Goal: Task Accomplishment & Management: Use online tool/utility

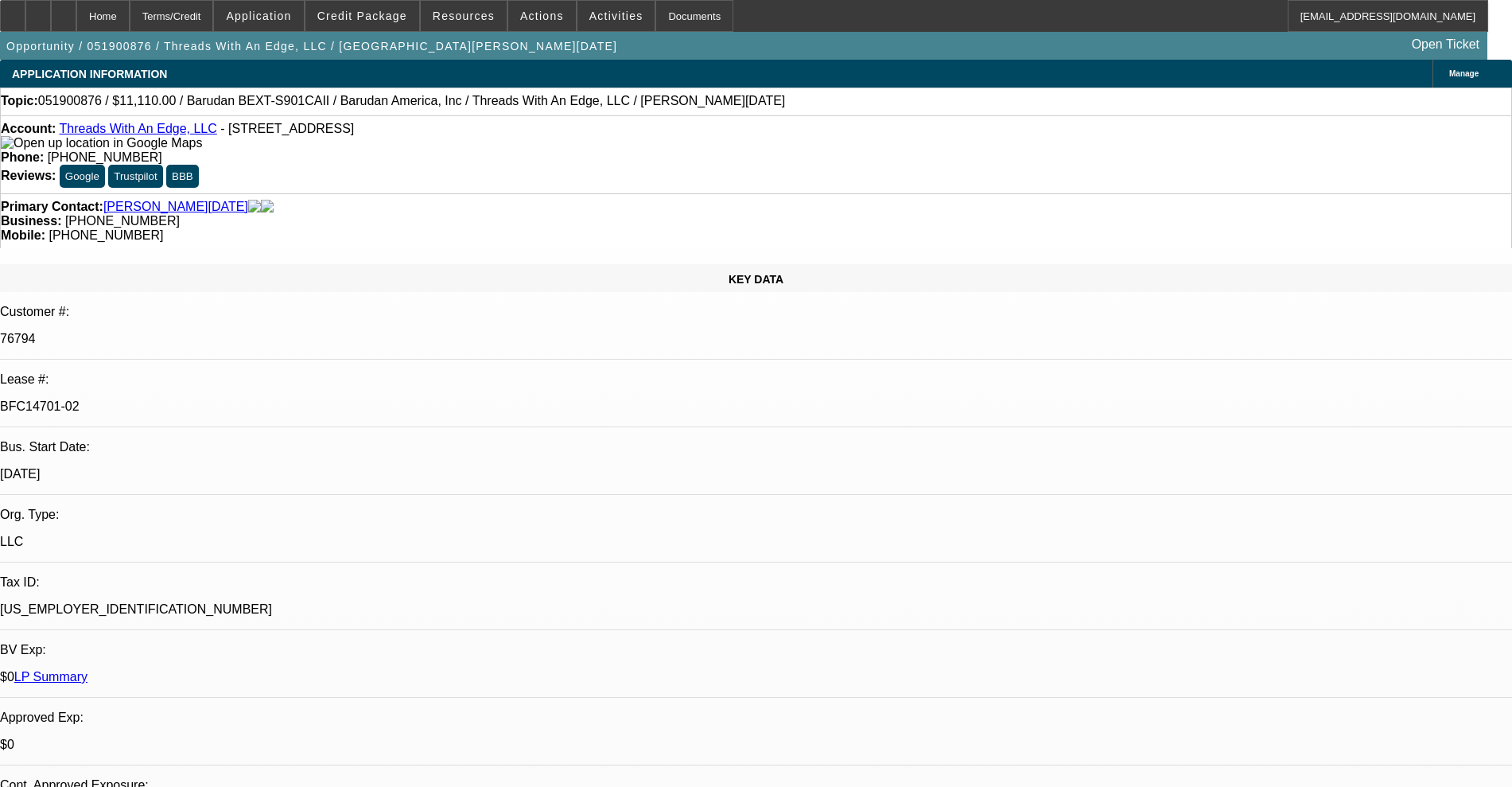
select select "0"
select select "2"
select select "0.1"
select select "8"
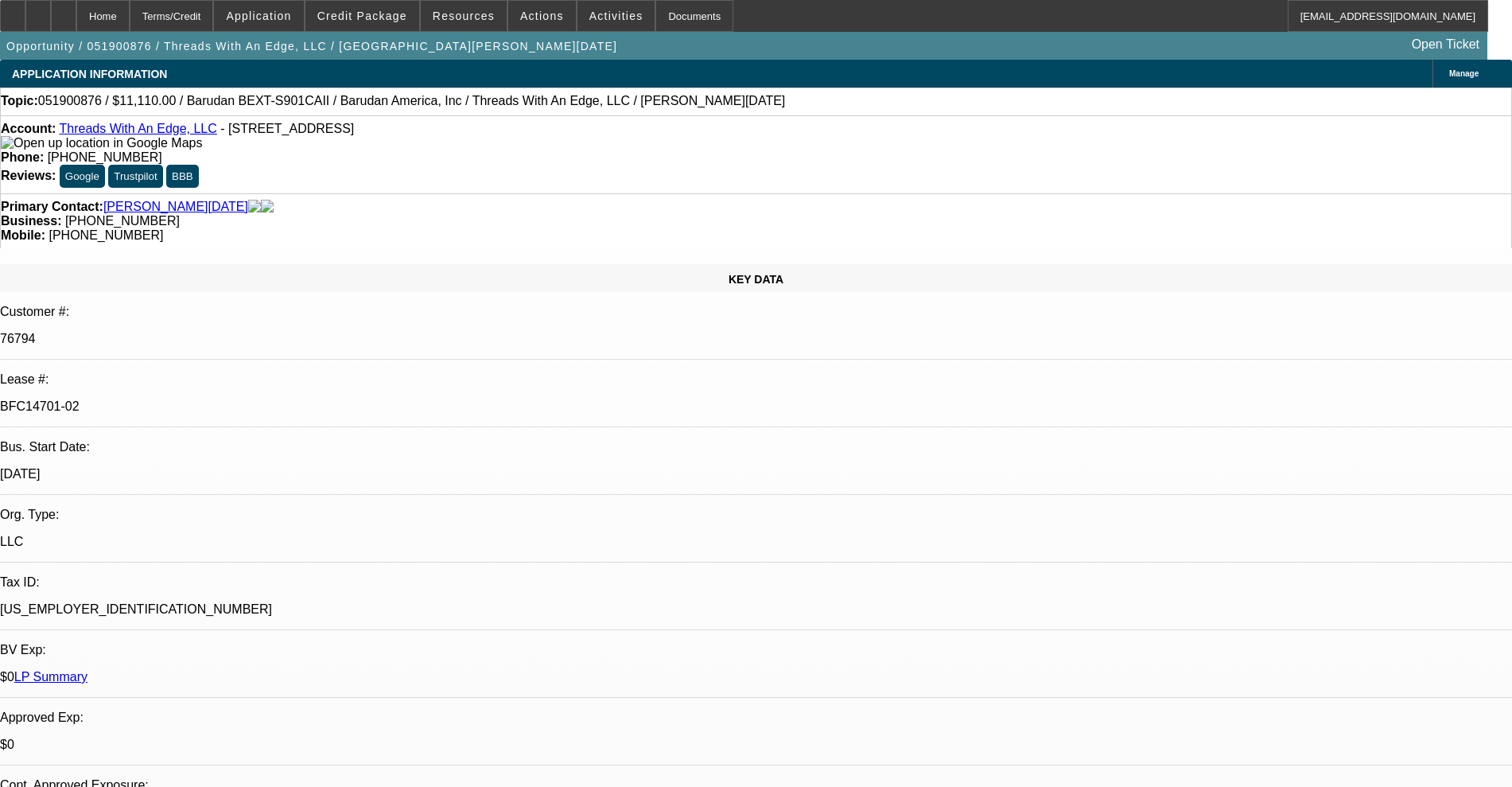
select select "0"
select select "2"
select select "0.1"
select select "8"
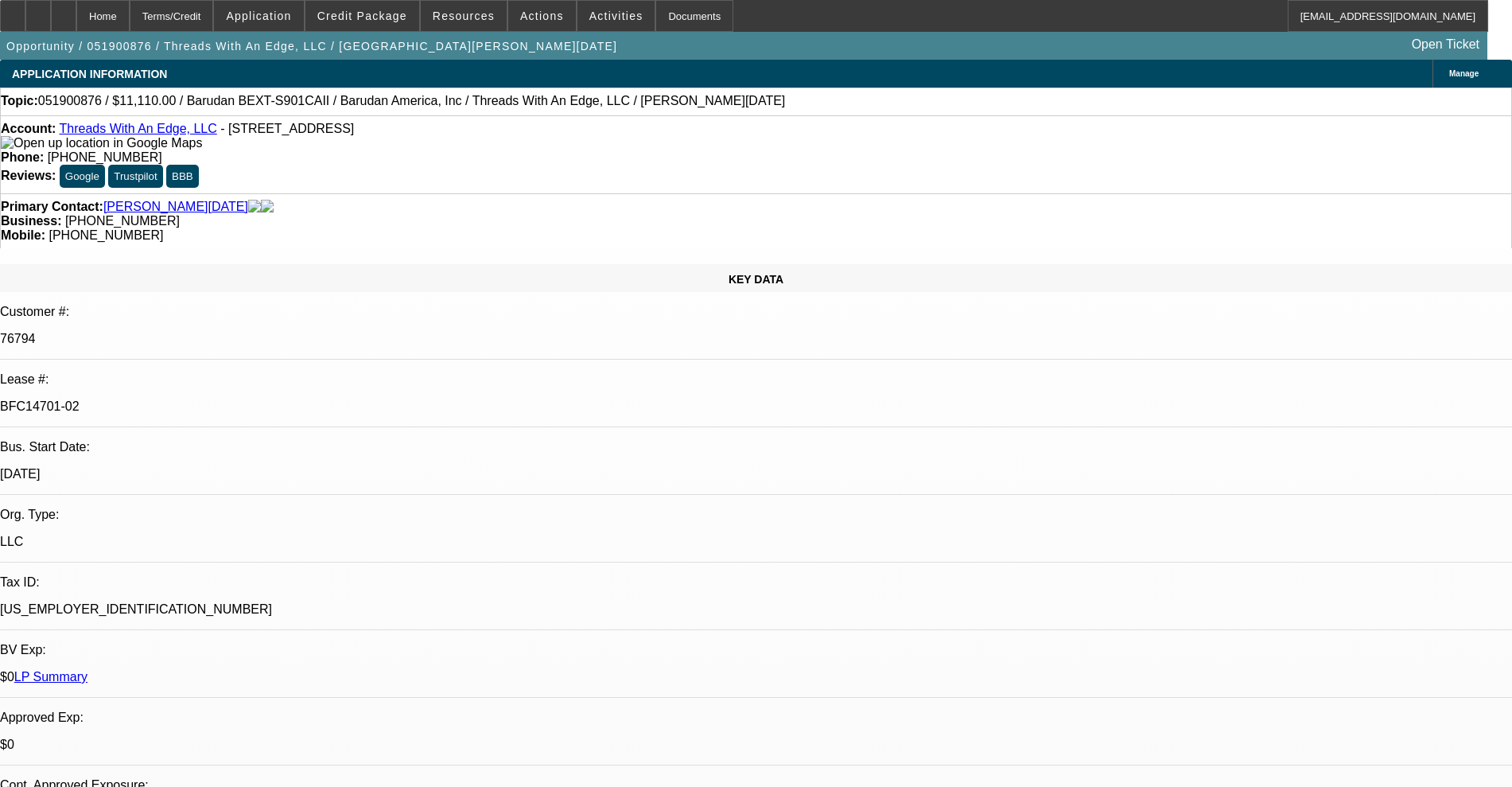
select select "0"
select select "2"
select select "0.1"
select select "8"
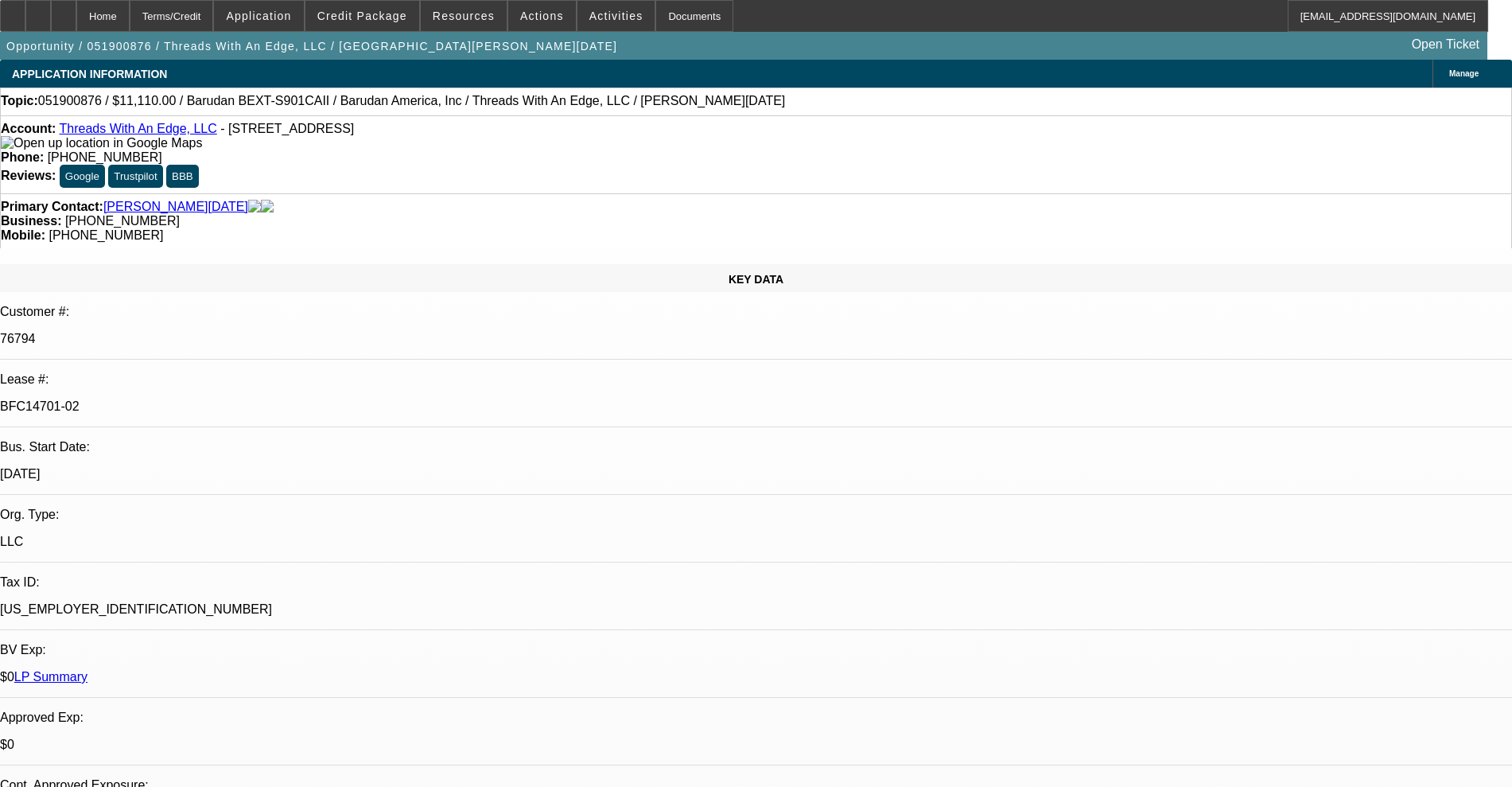
select select "0"
select select "2"
select select "0.1"
select select "8"
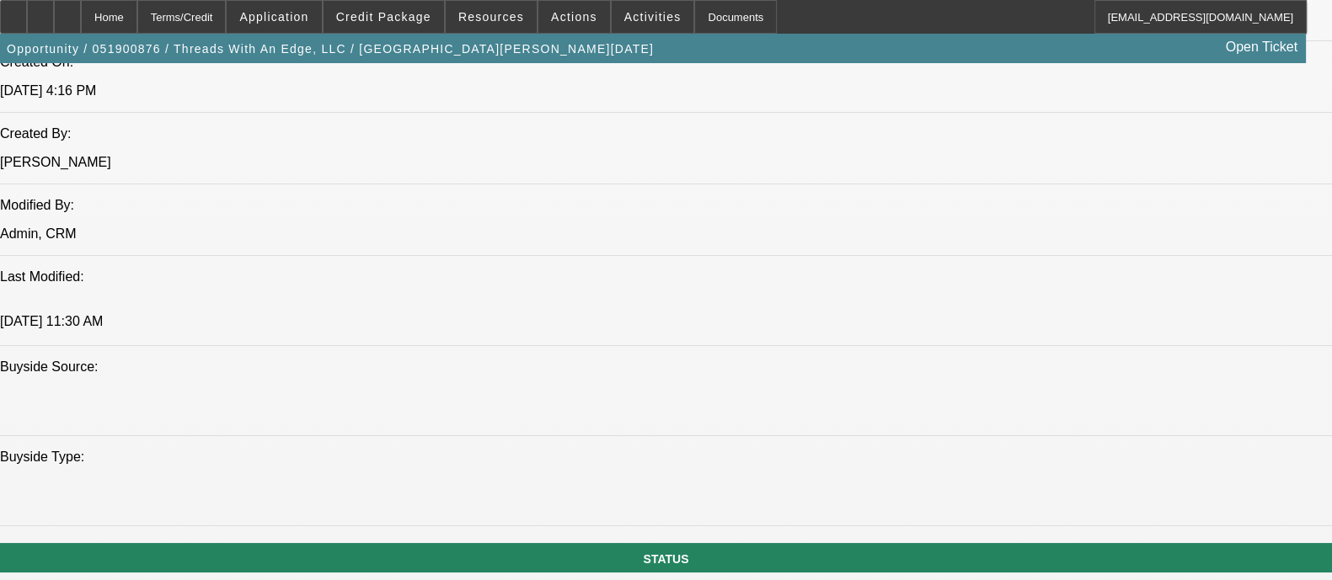
scroll to position [1158, 0]
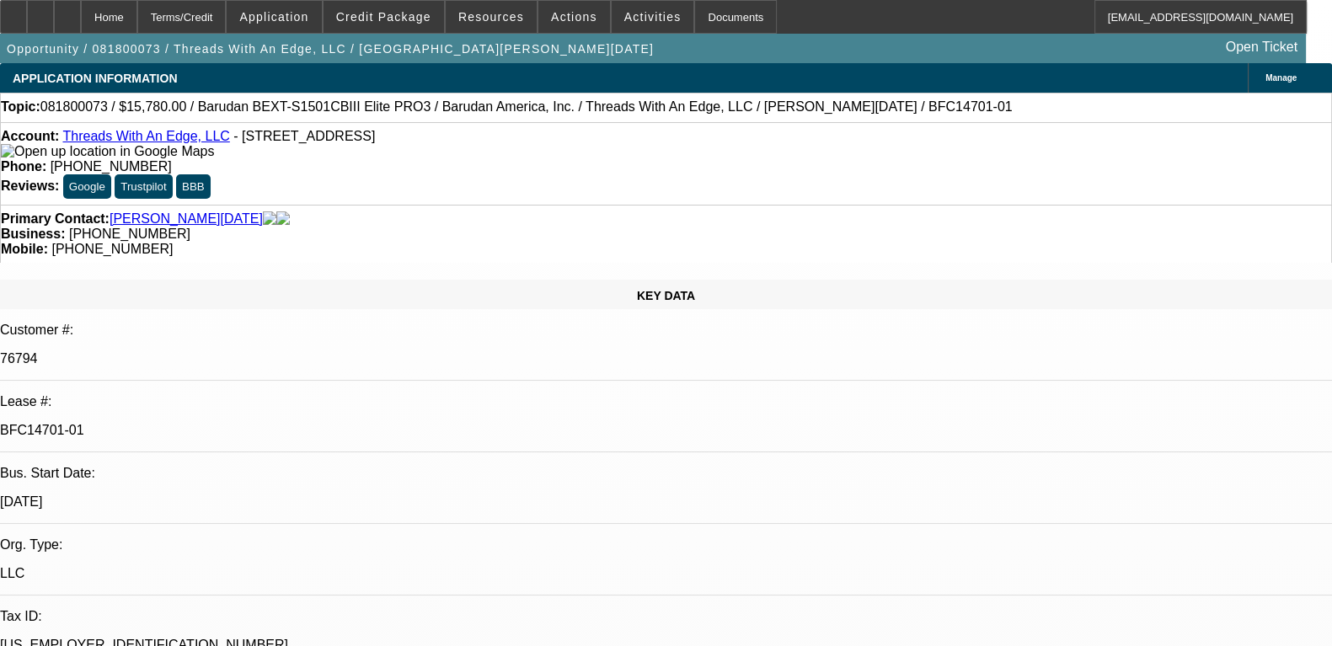
select select "0"
select select "2"
select select "0.1"
select select "8"
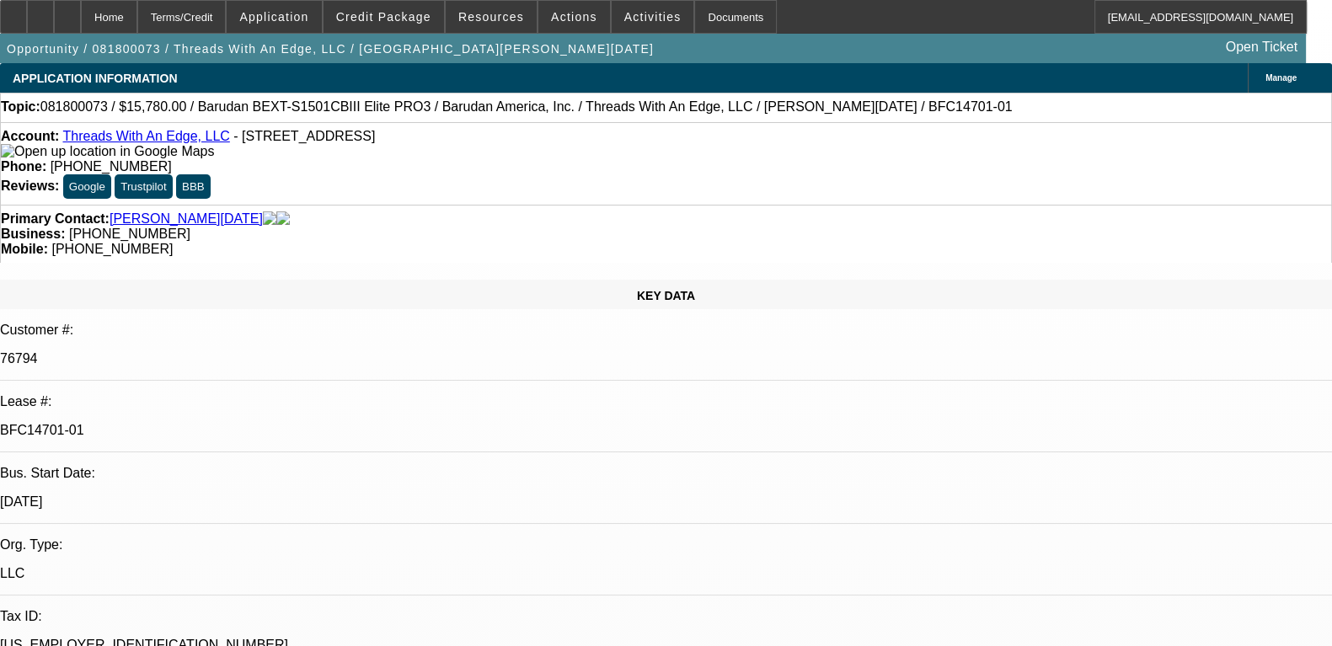
select select "0"
select select "2"
select select "0.1"
select select "4"
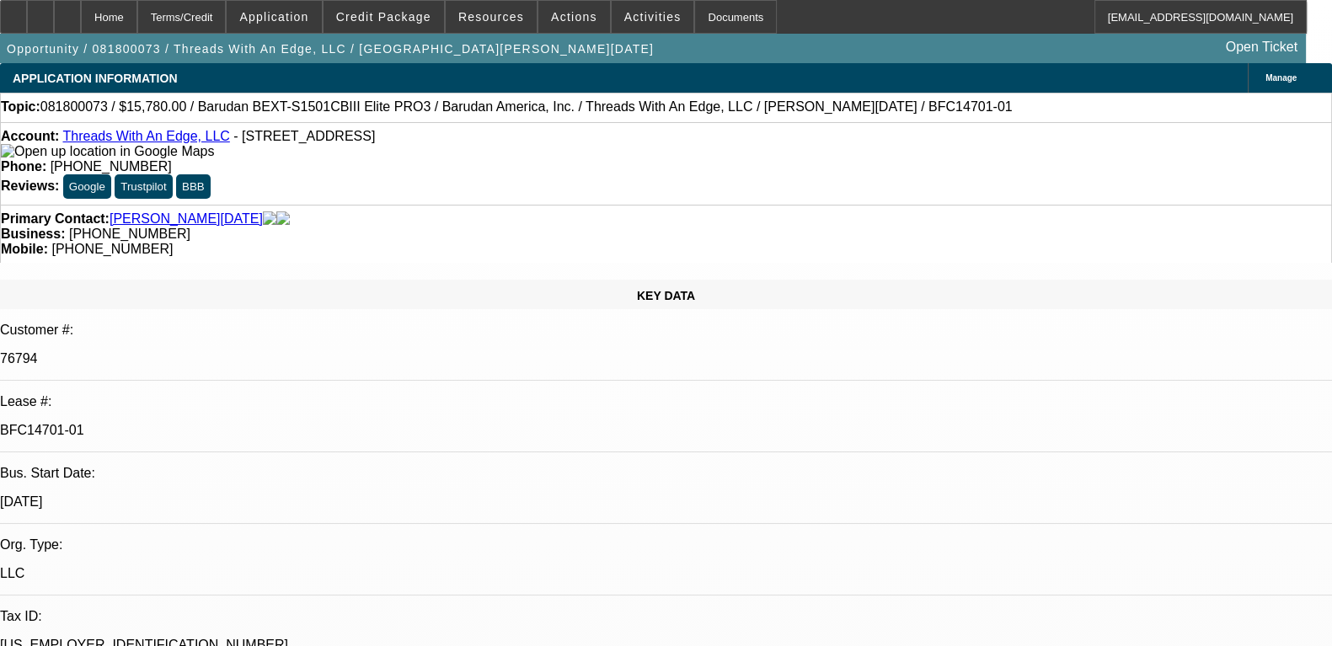
select select "0"
select select "2"
select select "0"
select select "2"
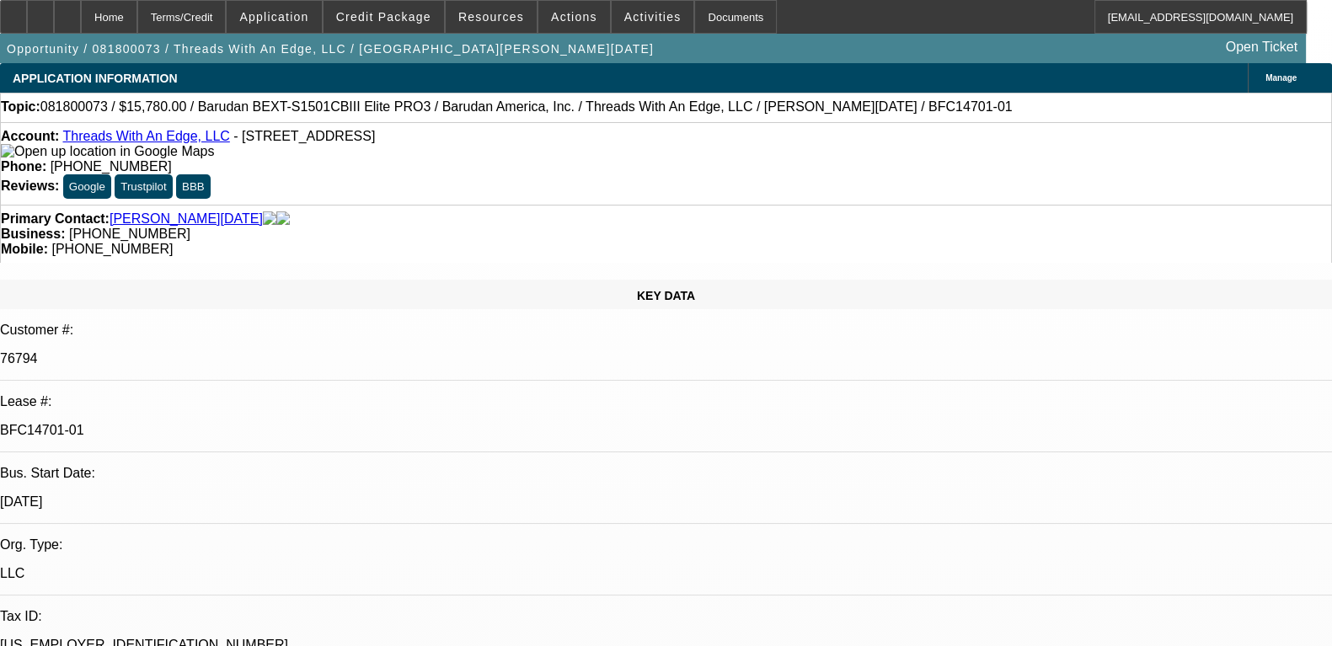
select select "0"
select select "2"
select select "0"
select select "8"
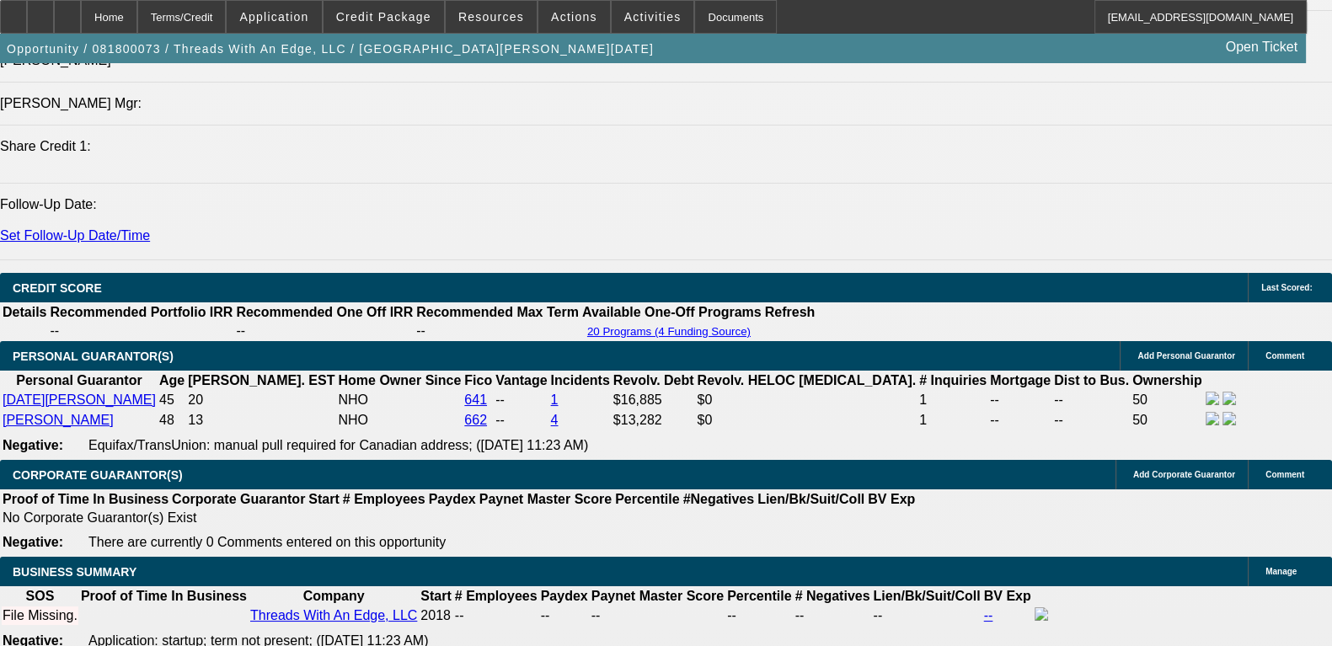
scroll to position [2316, 0]
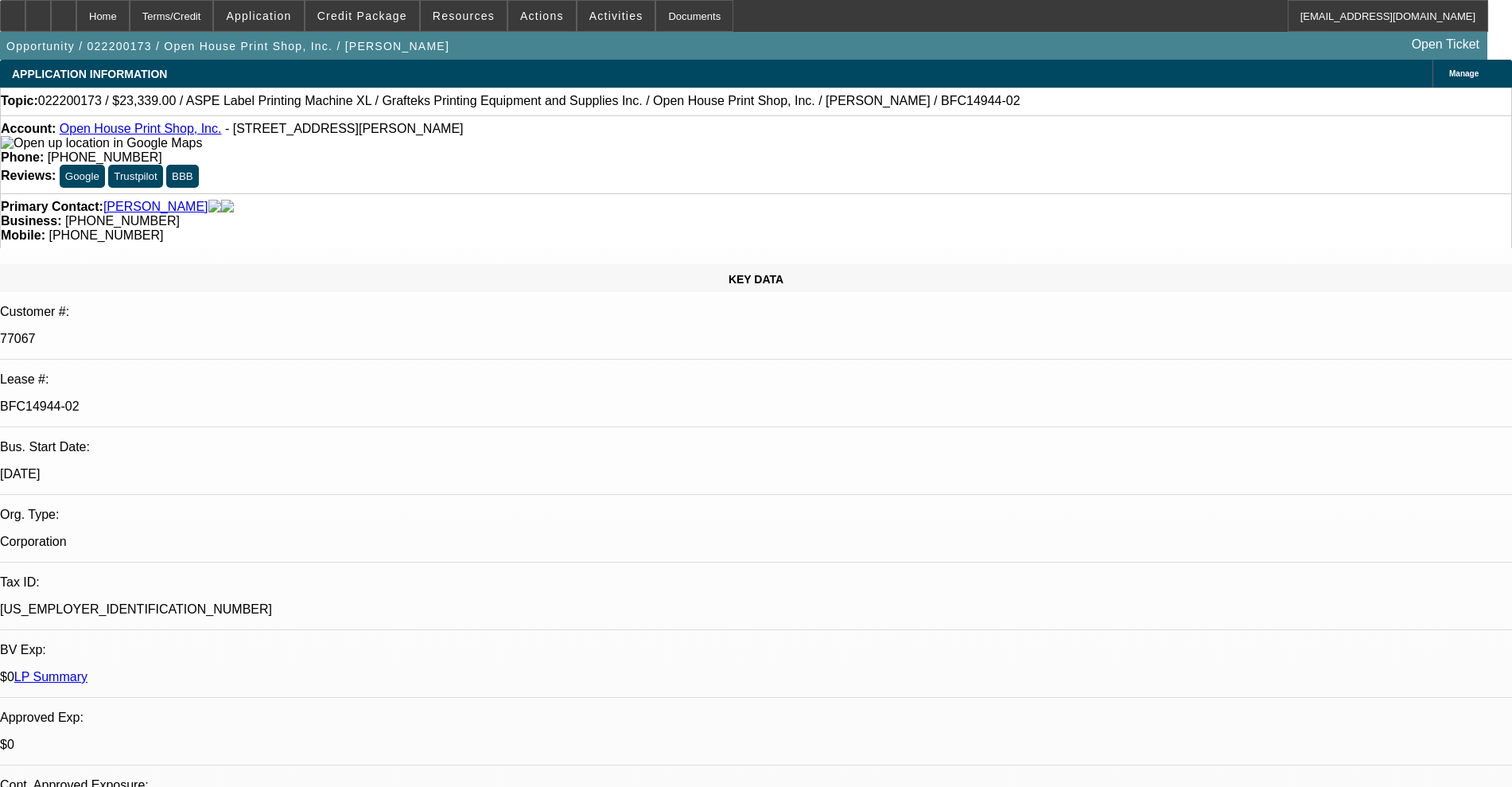
select select "0"
select select "2"
select select "0"
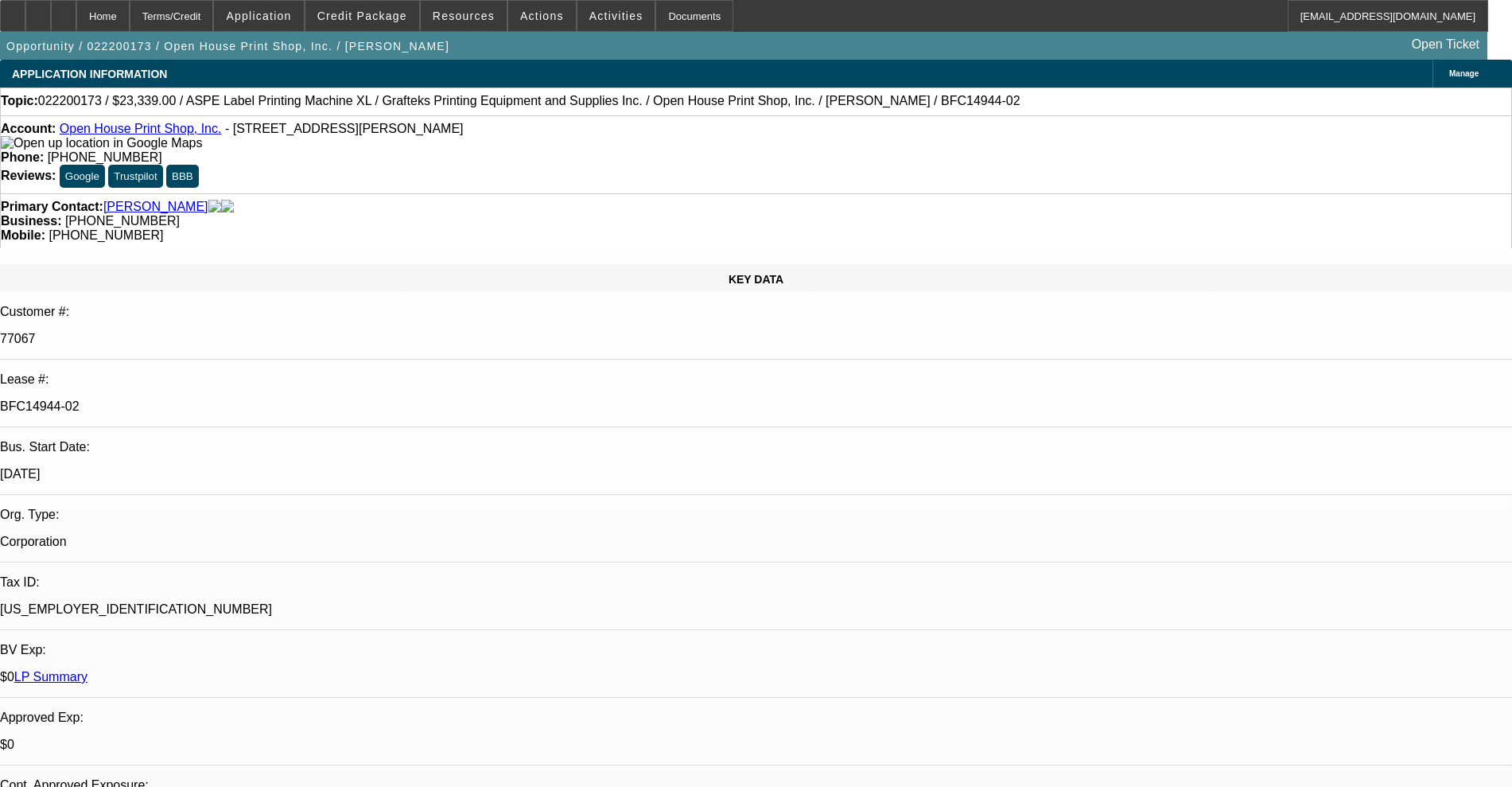
select select "0"
select select "2"
select select "0"
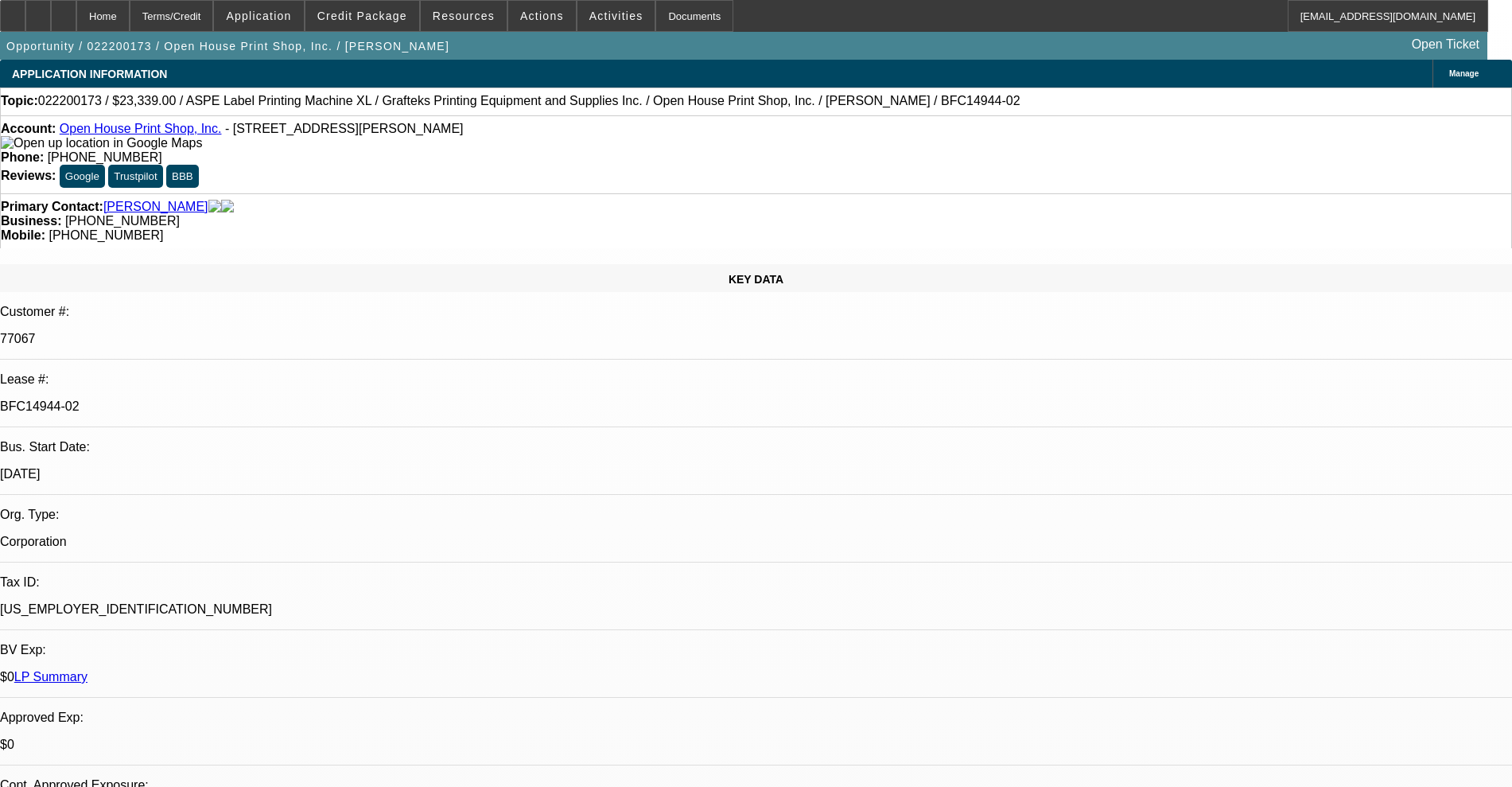
select select "0"
select select "2"
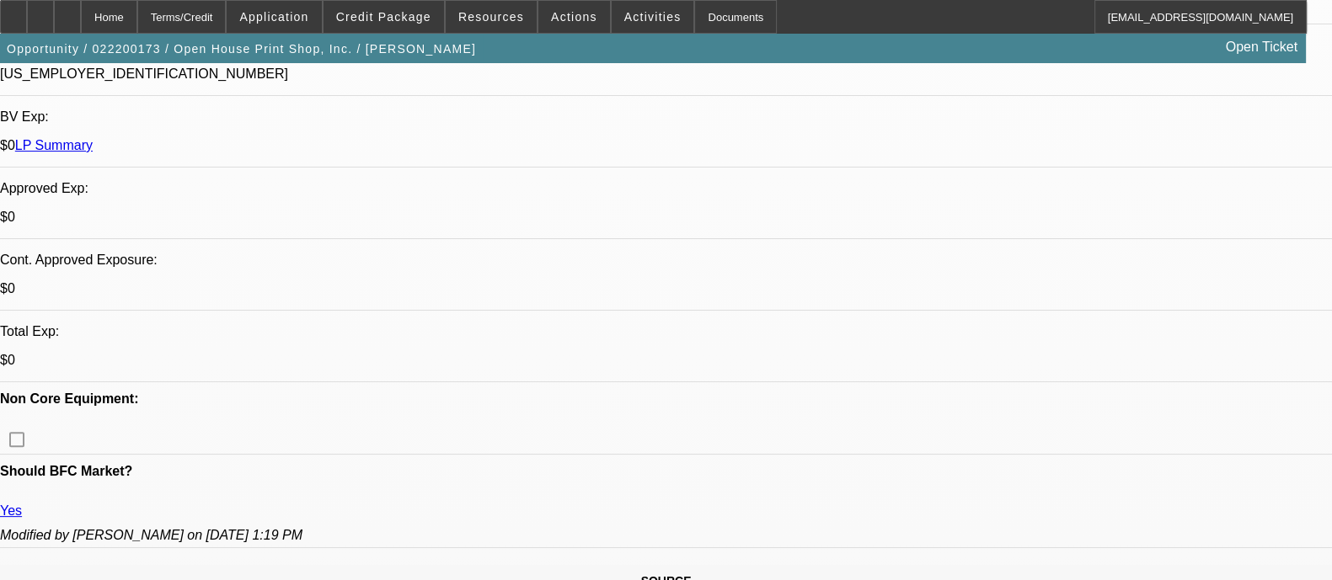
scroll to position [526, 0]
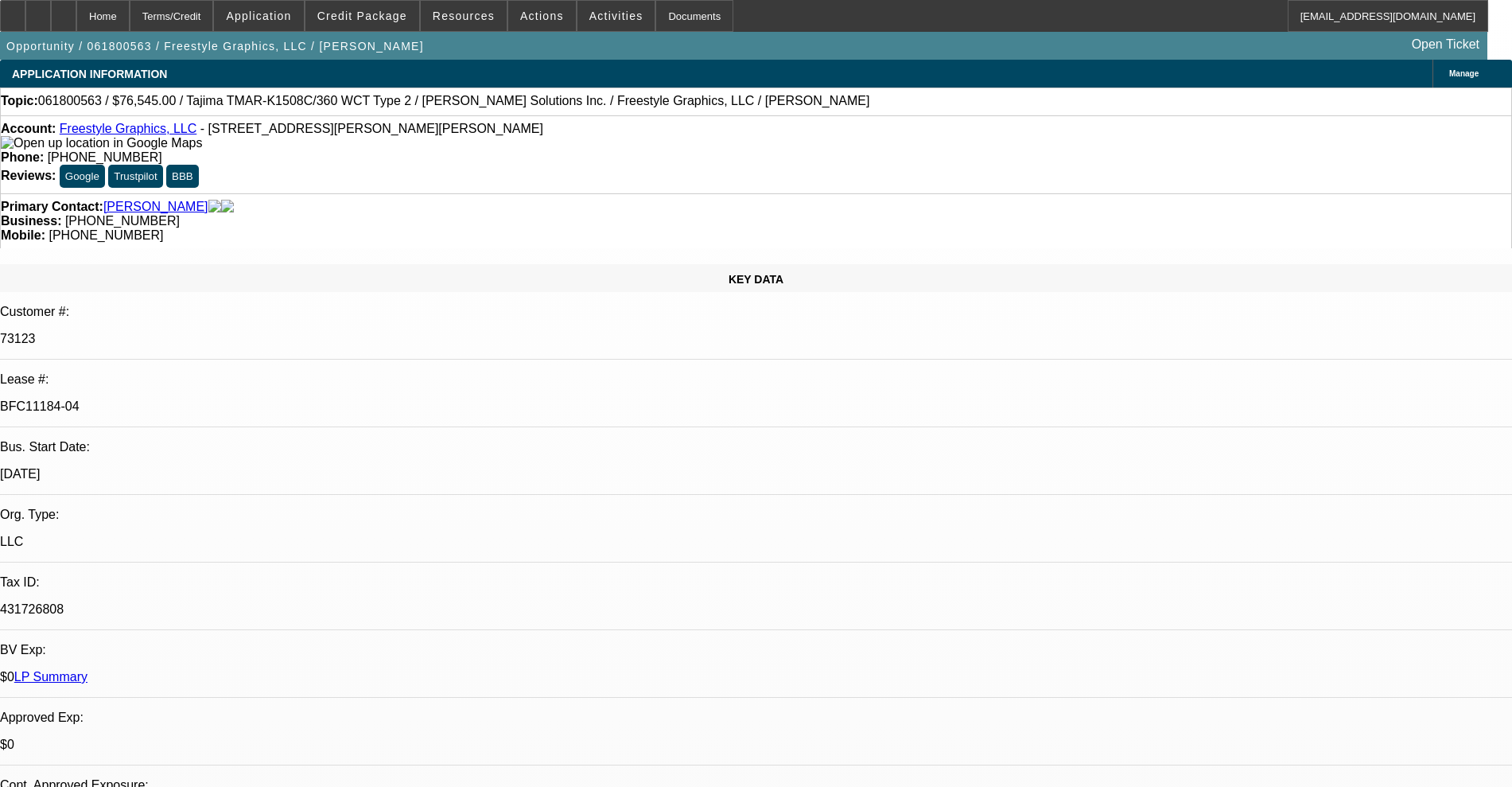
select select "0"
select select "2"
select select "0.1"
select select "0"
select select "2"
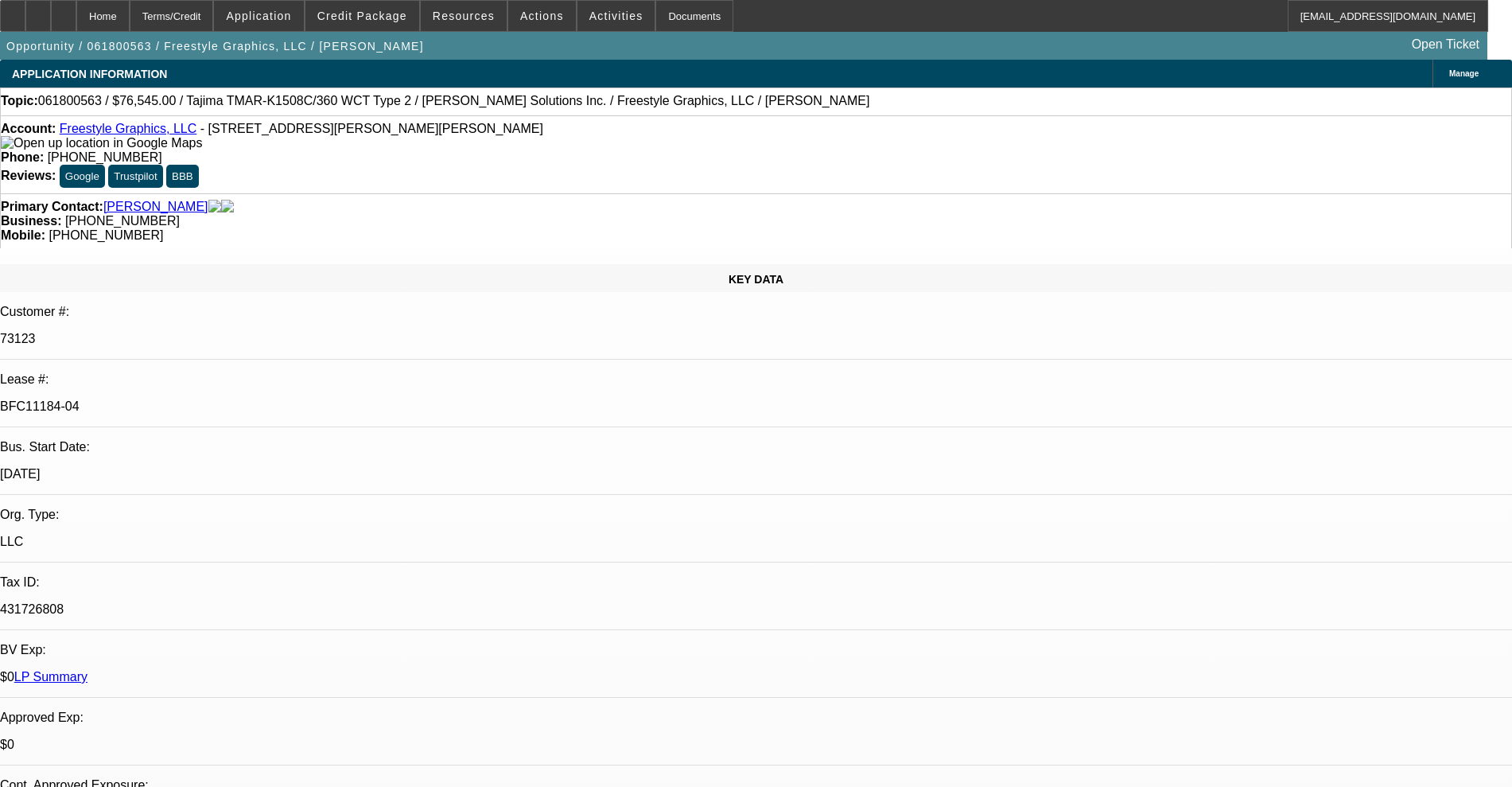
select select "0.1"
select select "1"
select select "2"
select select "4"
select select "1"
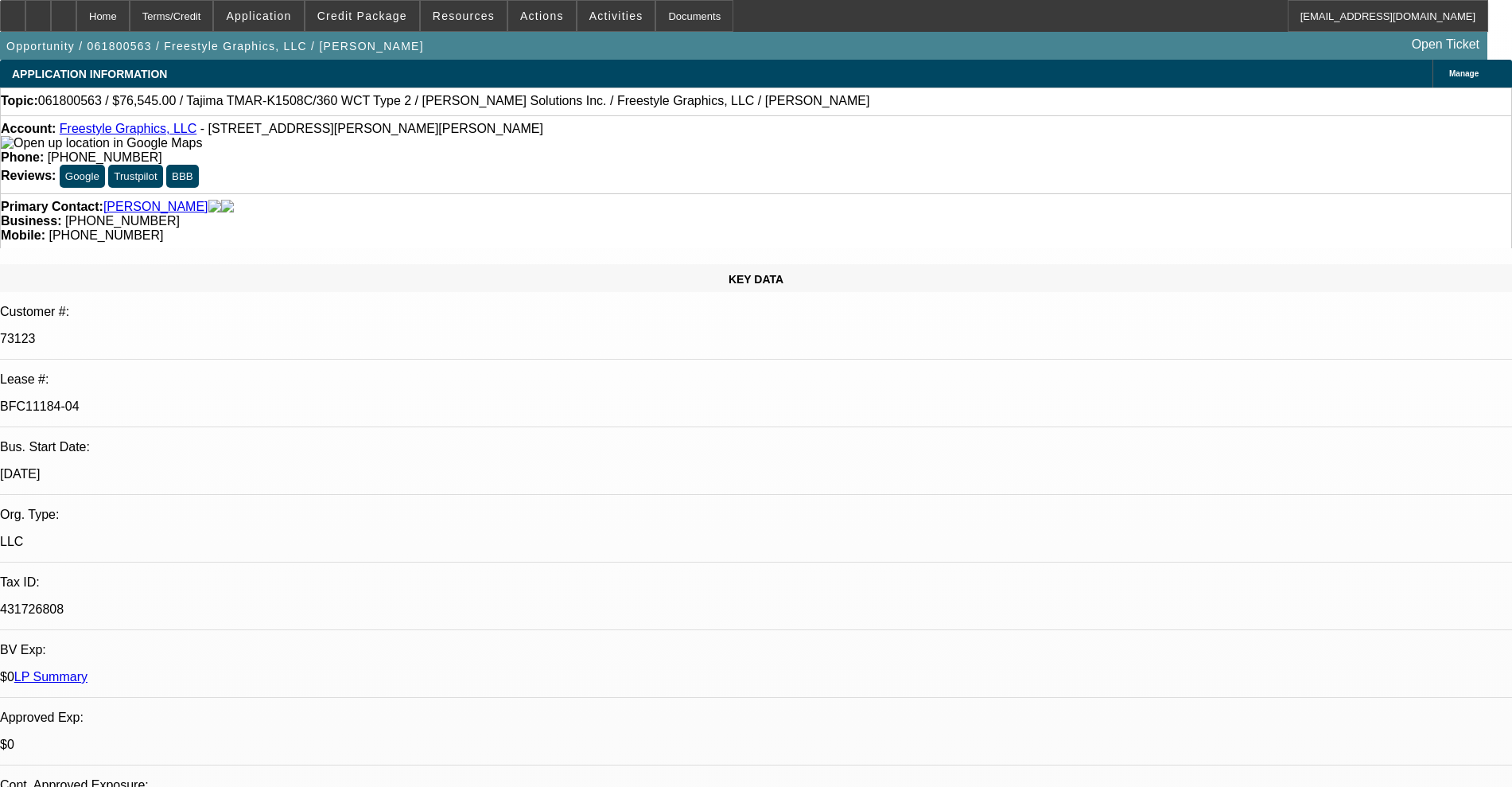
select select "2"
select select "4"
select select "0"
select select "2"
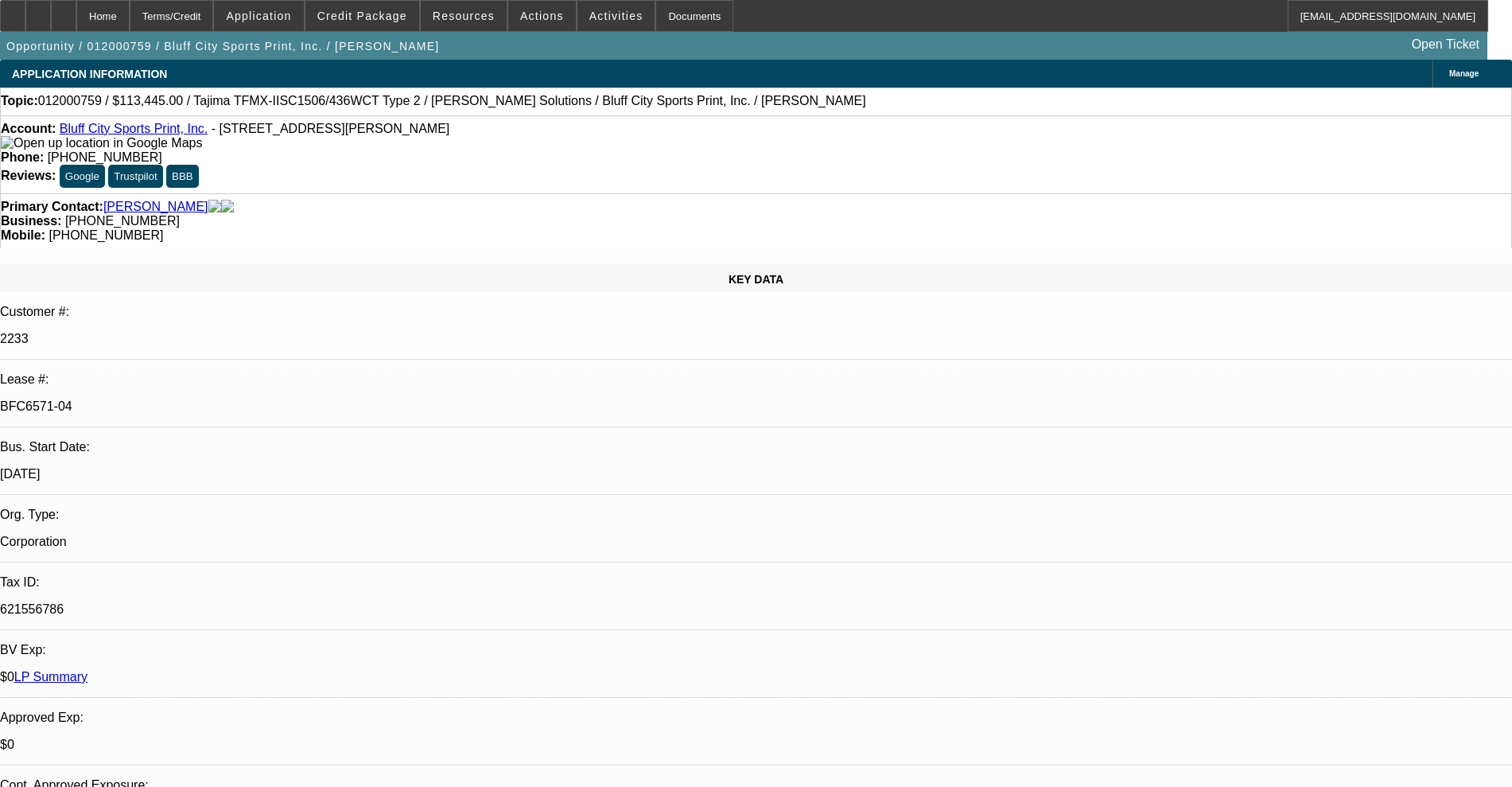
select select "0.1"
select select "4"
select select "0"
select select "2"
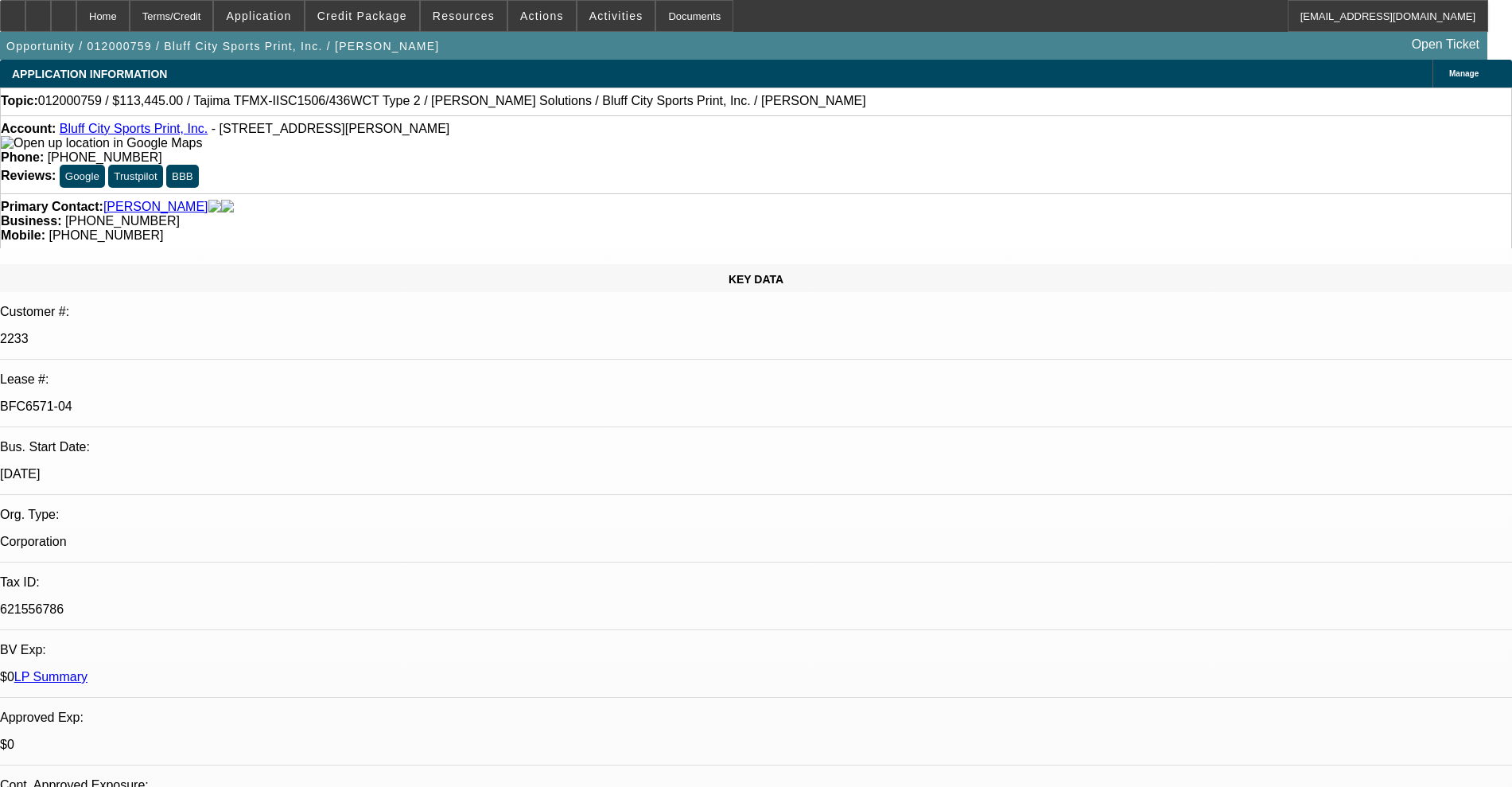
select select "0"
select select "2"
select select "0"
select select "2"
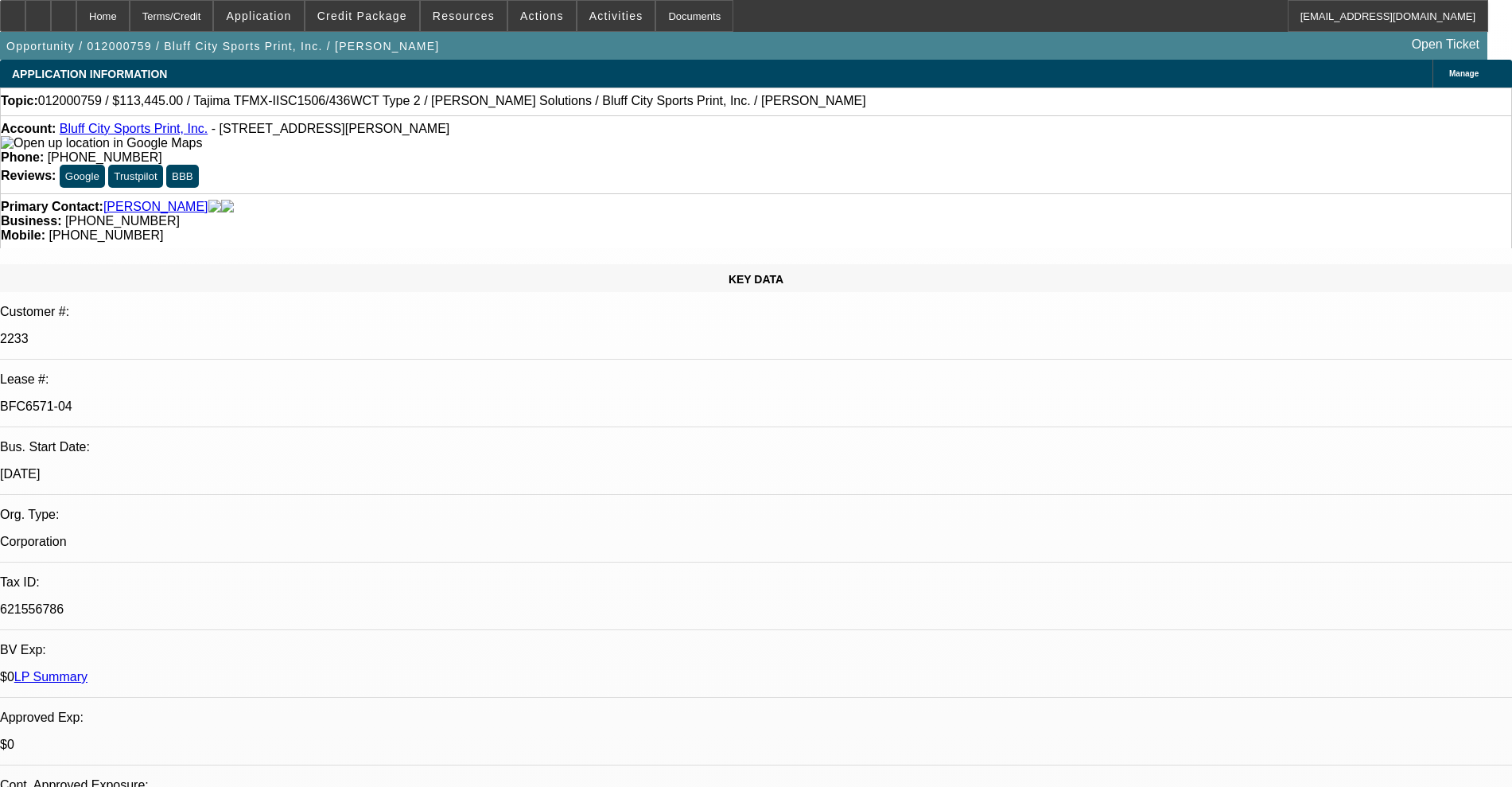
select select "0"
select select "2"
select select "0"
select select "2"
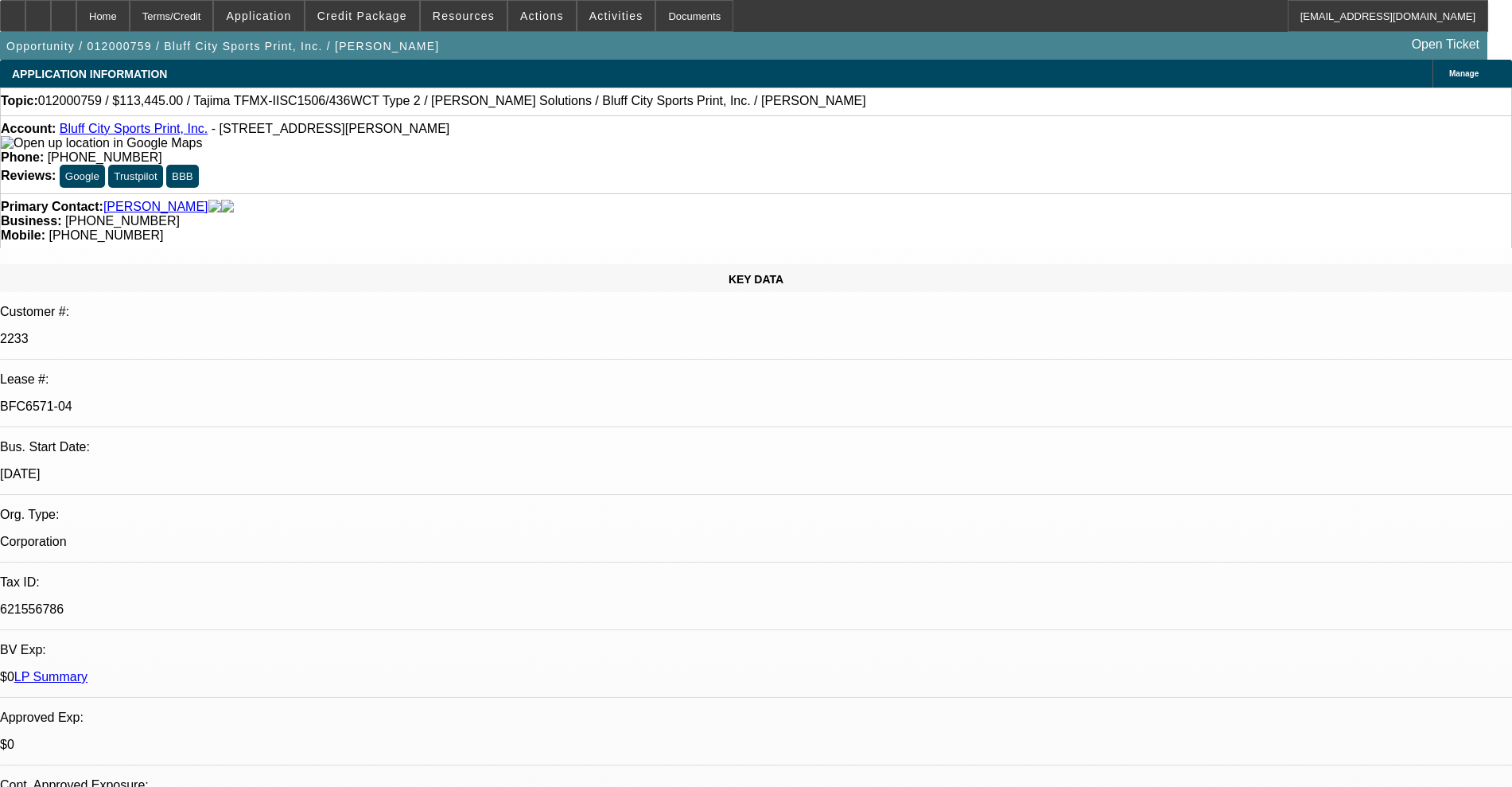
select select "0"
select select "2"
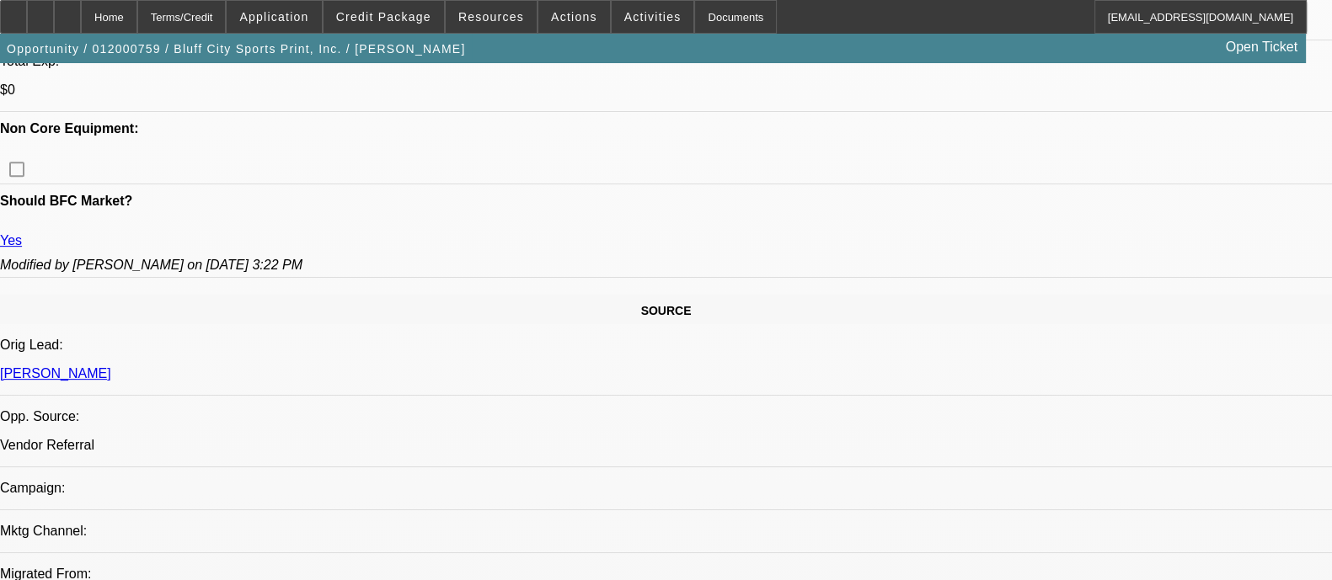
scroll to position [948, 0]
